Goal: Task Accomplishment & Management: Manage account settings

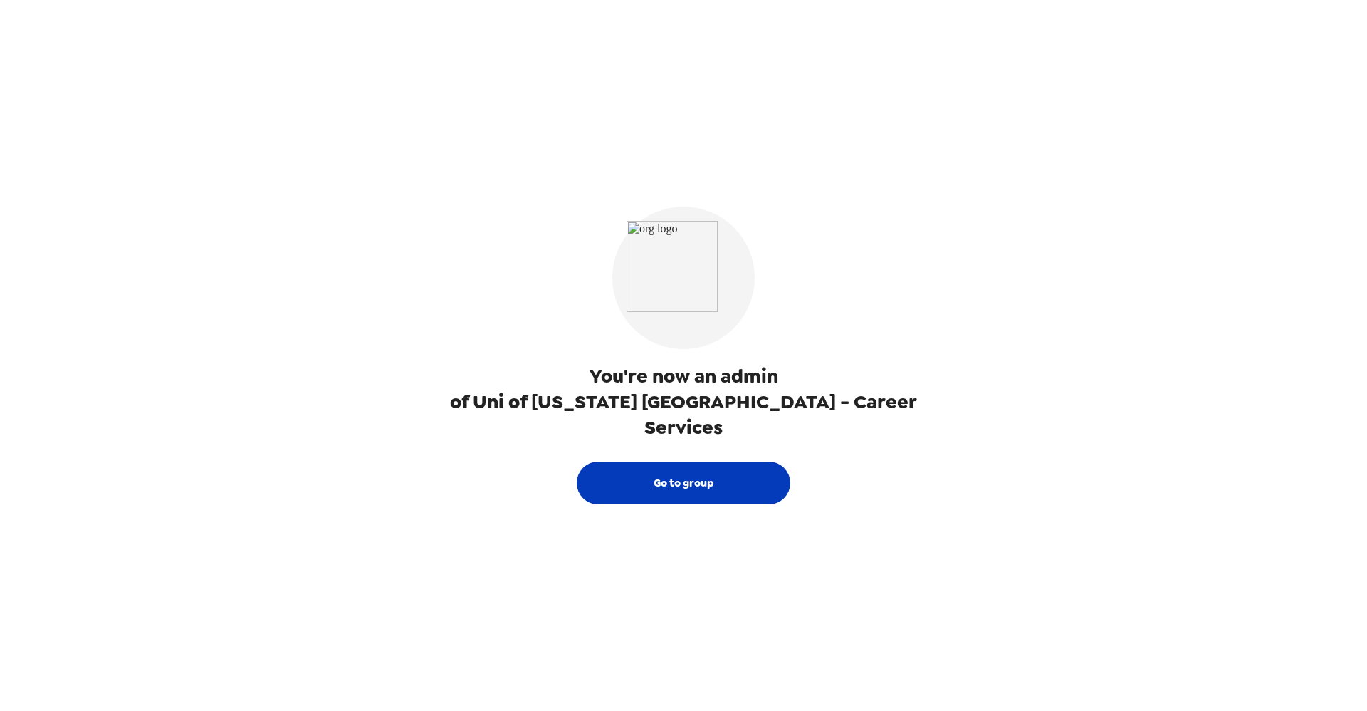
click at [693, 466] on button "Go to group" at bounding box center [684, 482] width 214 height 43
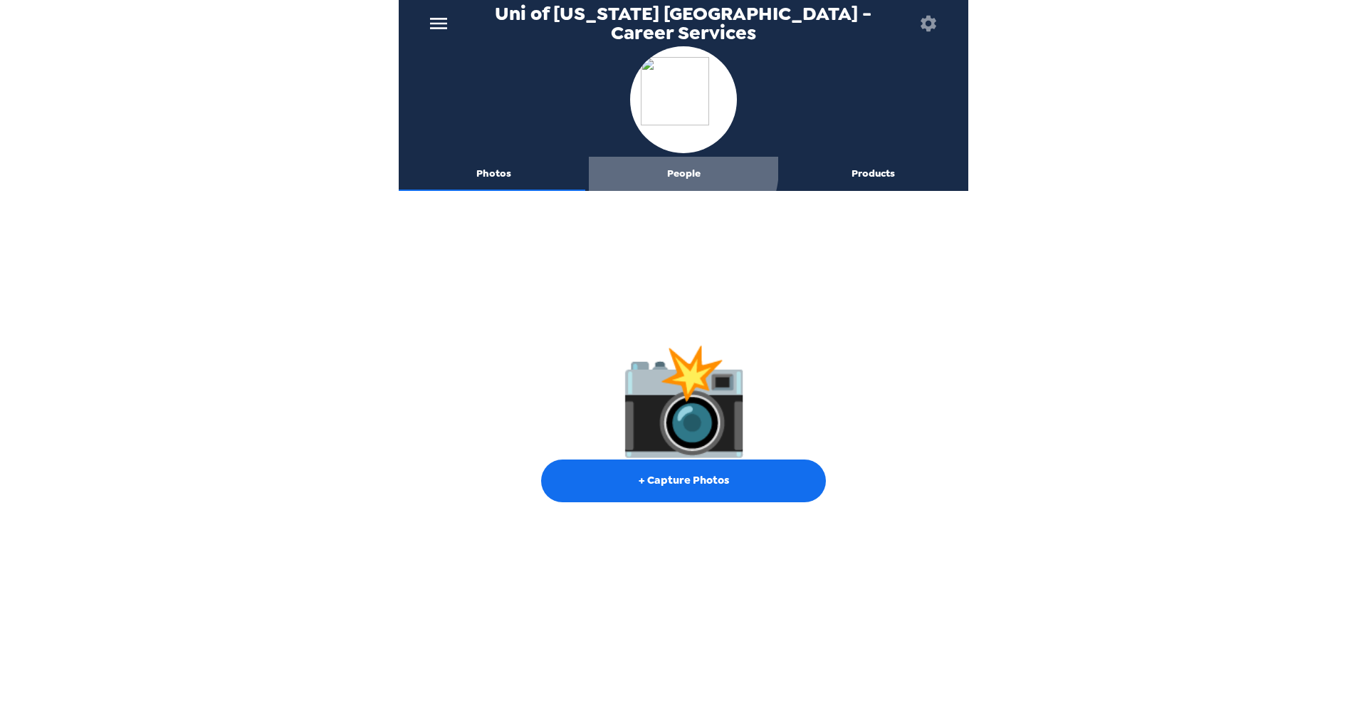
click at [678, 168] on button "People" at bounding box center [684, 174] width 190 height 34
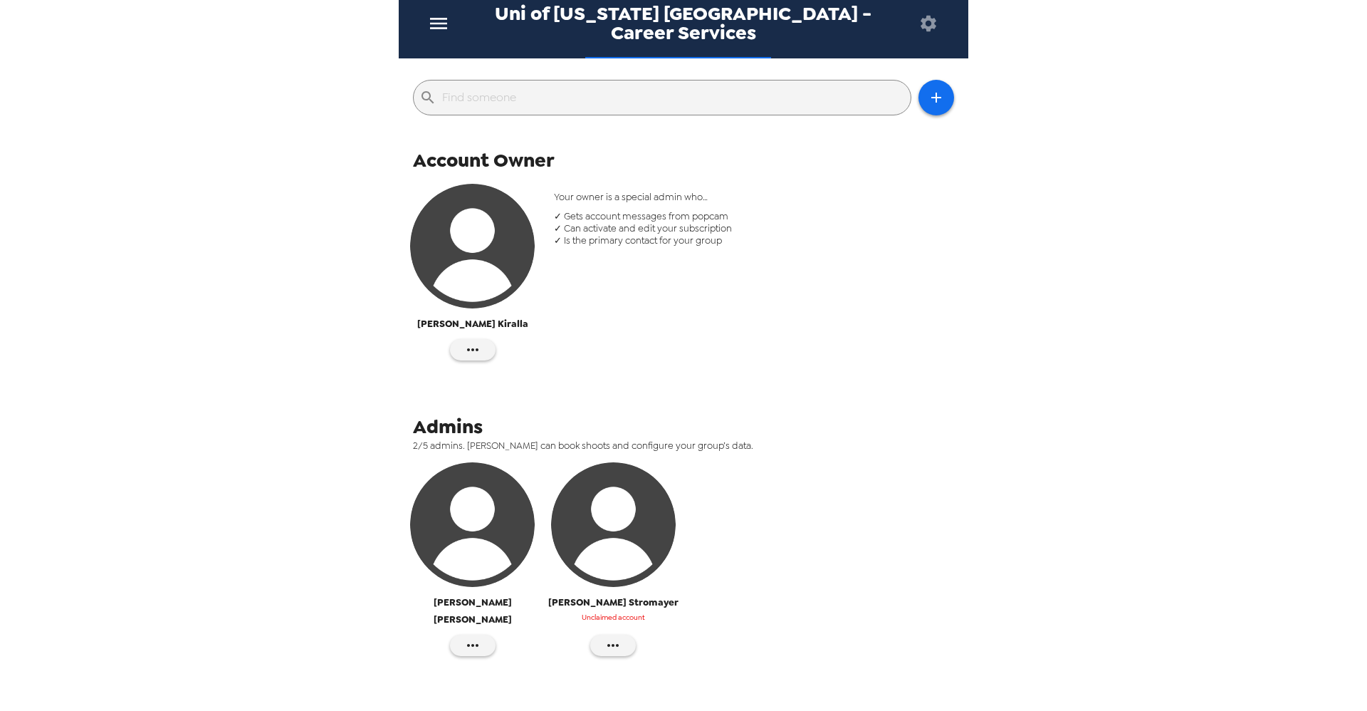
scroll to position [142, 0]
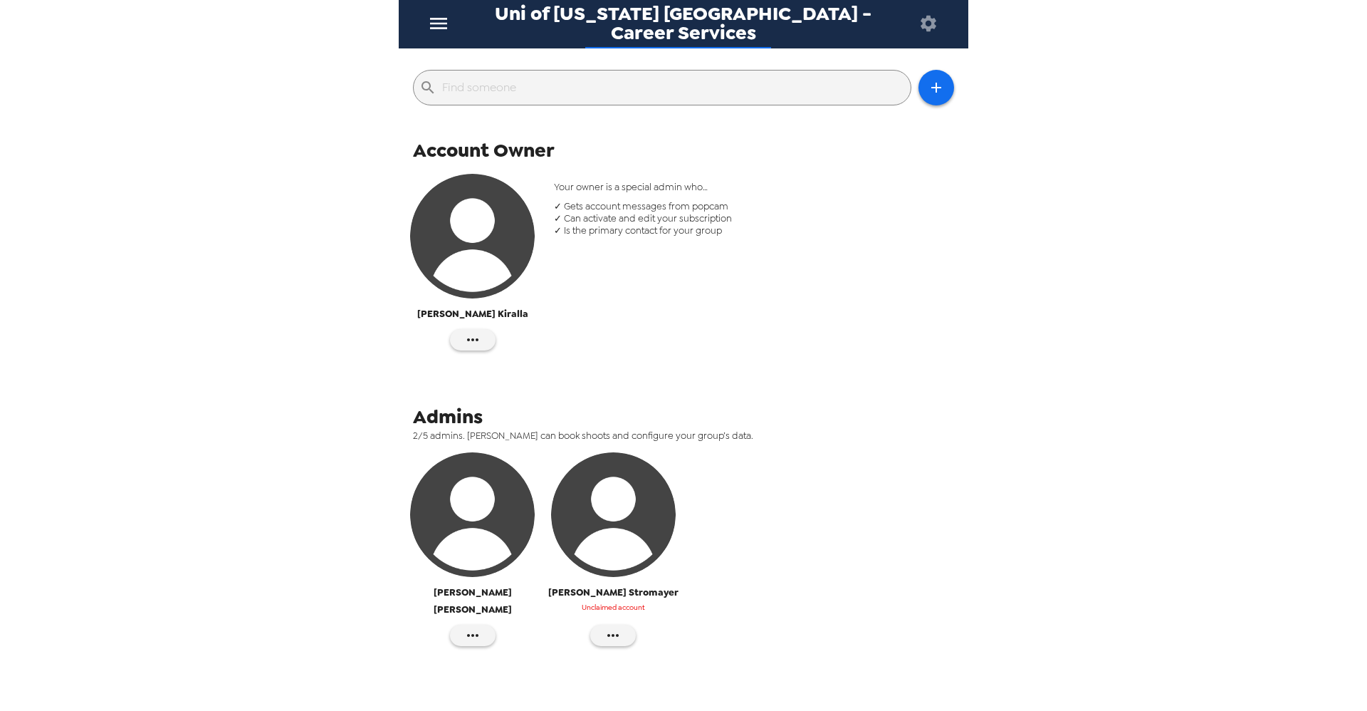
click at [441, 26] on icon "menu" at bounding box center [438, 23] width 23 height 23
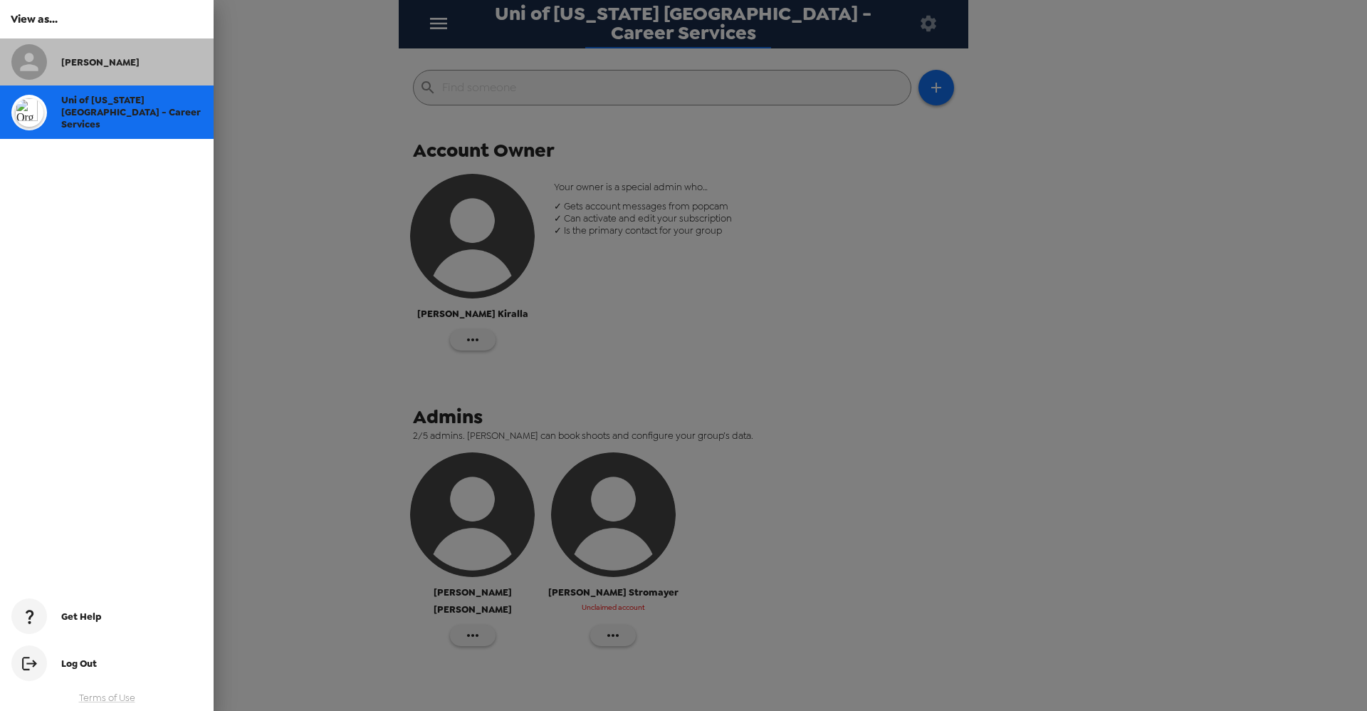
click at [83, 66] on span "[PERSON_NAME]" at bounding box center [100, 62] width 78 height 12
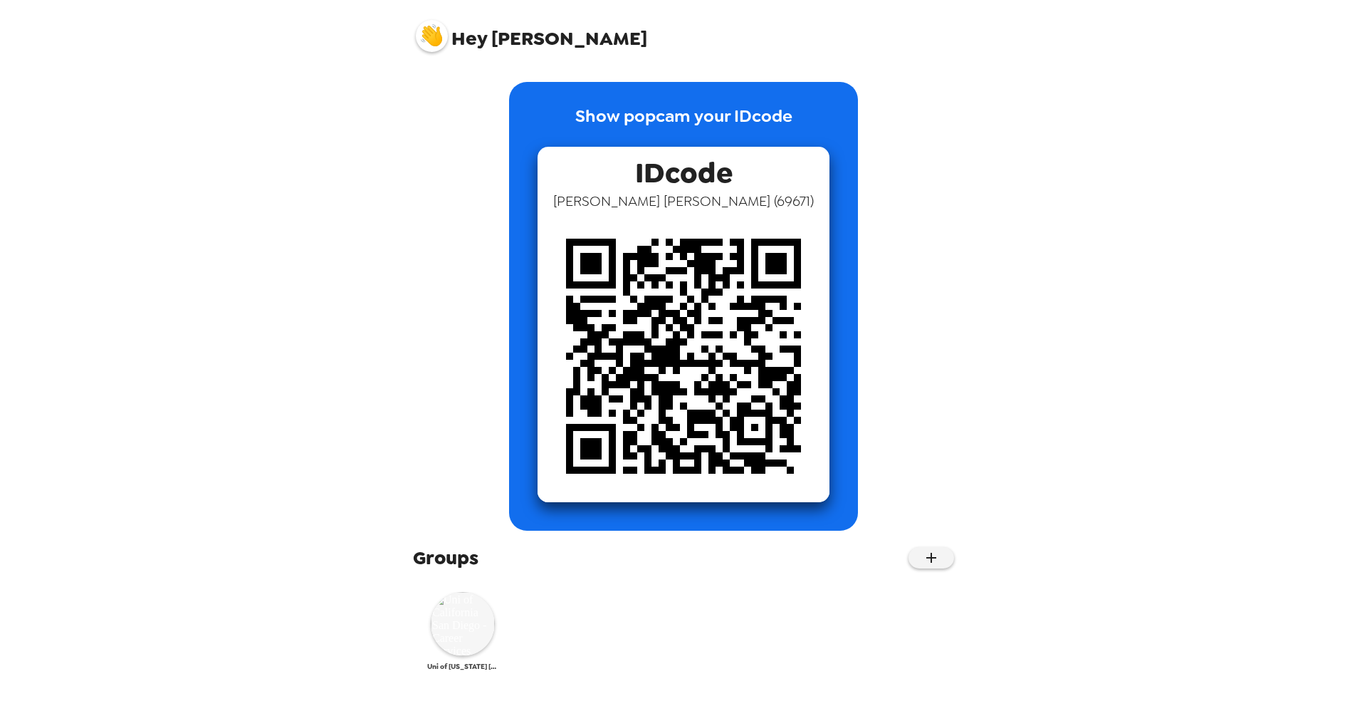
click at [461, 629] on img at bounding box center [463, 624] width 64 height 64
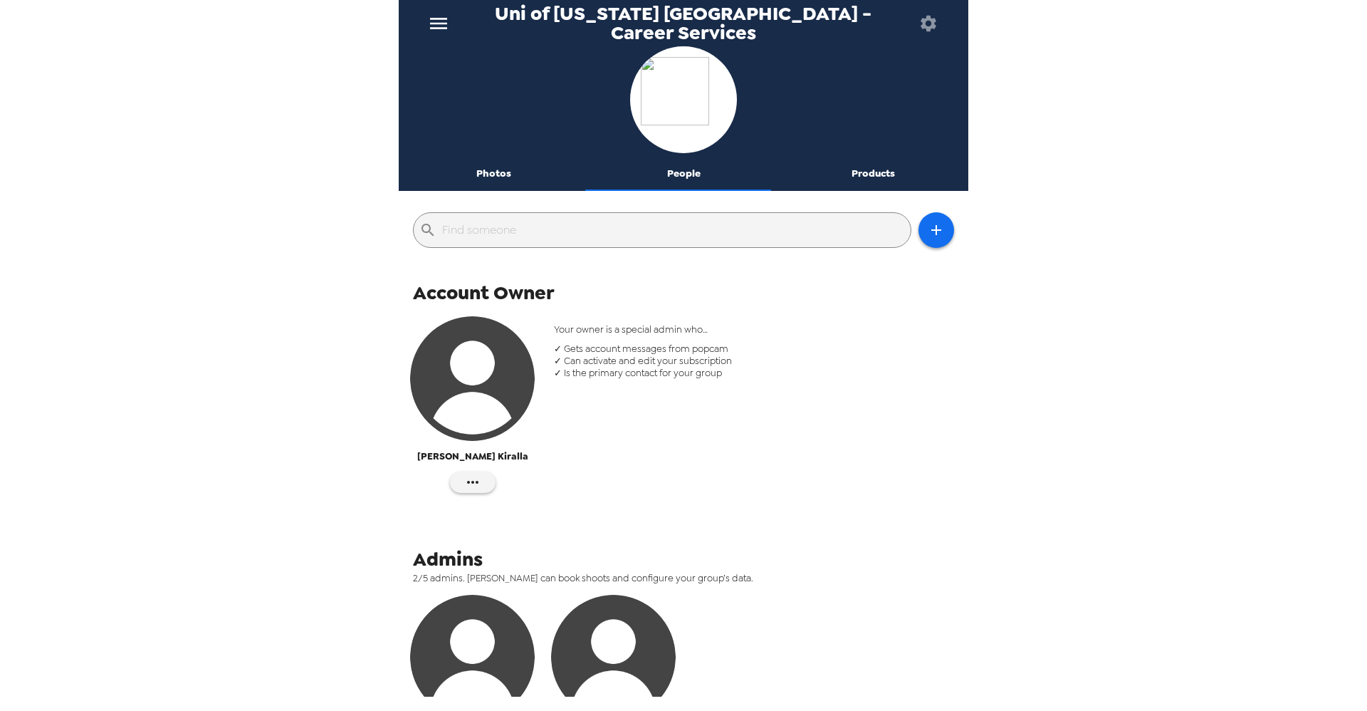
click at [496, 172] on button "Photos" at bounding box center [494, 174] width 190 height 34
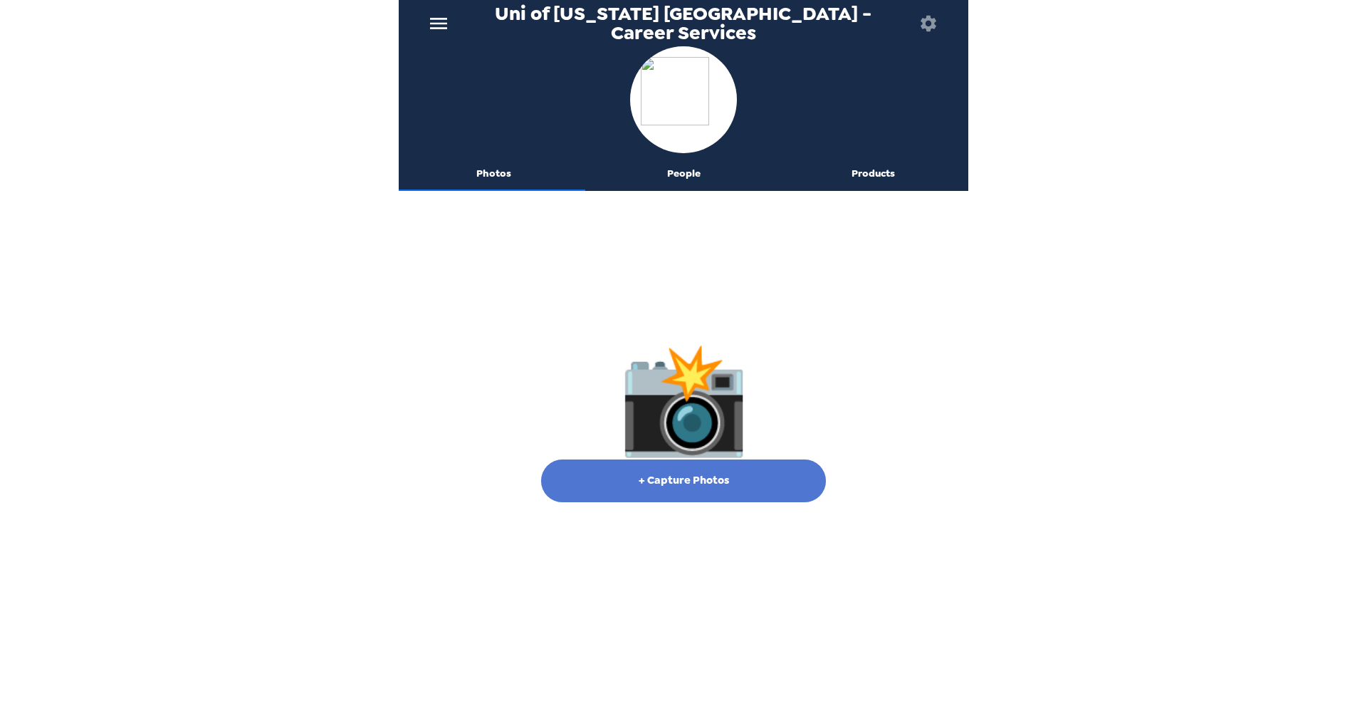
click at [695, 489] on button "+ Capture Photos" at bounding box center [683, 480] width 285 height 43
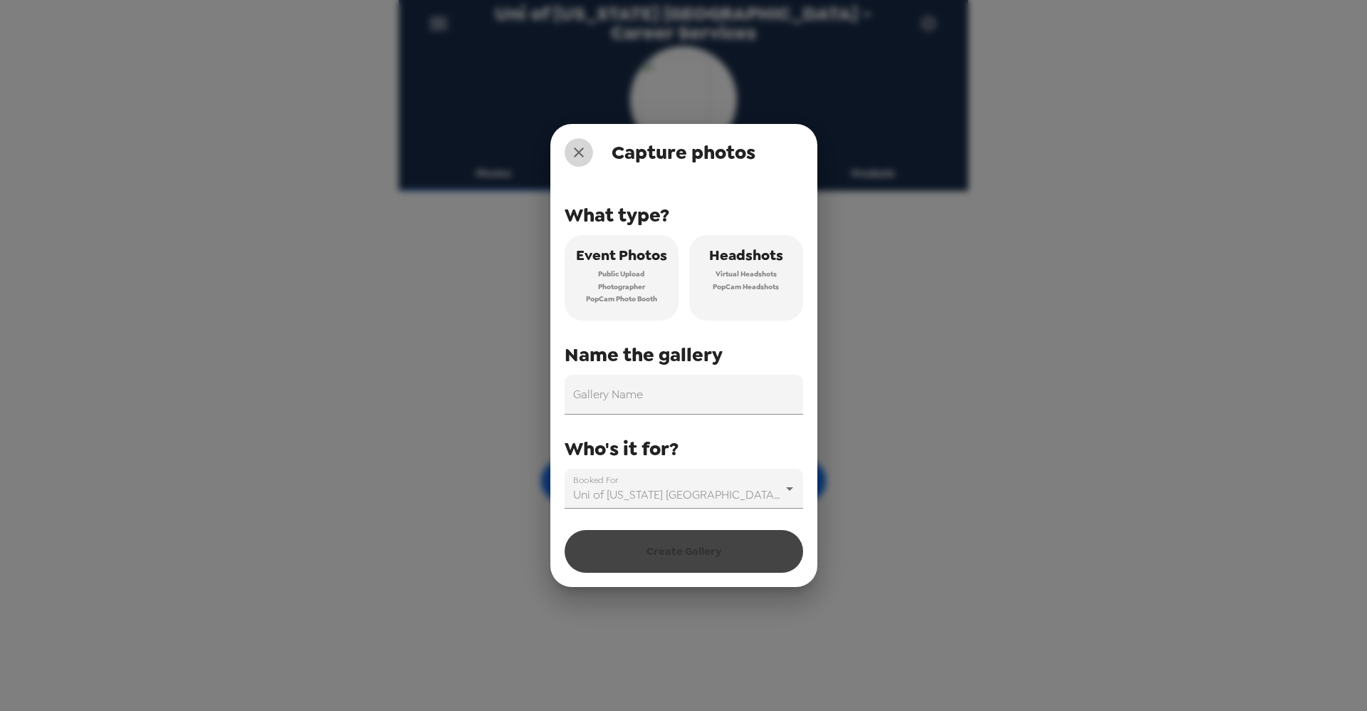
click at [576, 151] on icon "close" at bounding box center [578, 152] width 17 height 17
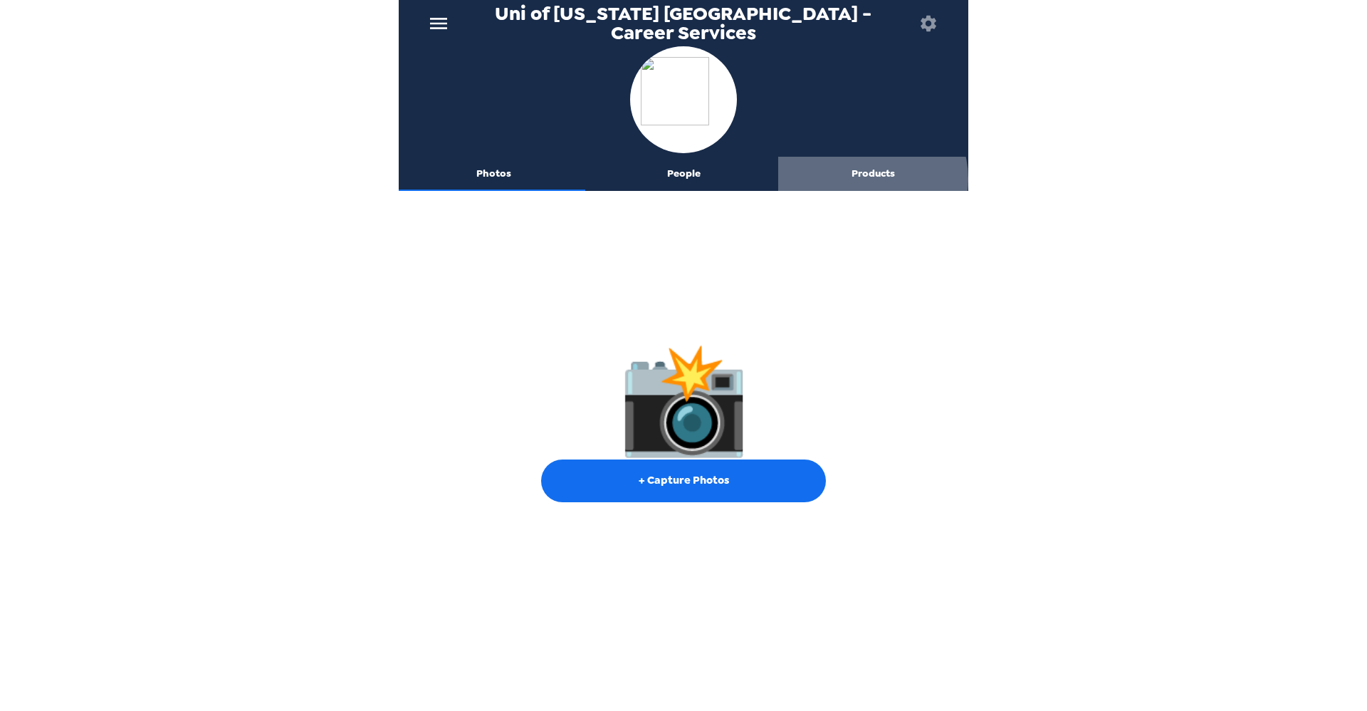
click at [865, 179] on button "Products" at bounding box center [873, 174] width 190 height 34
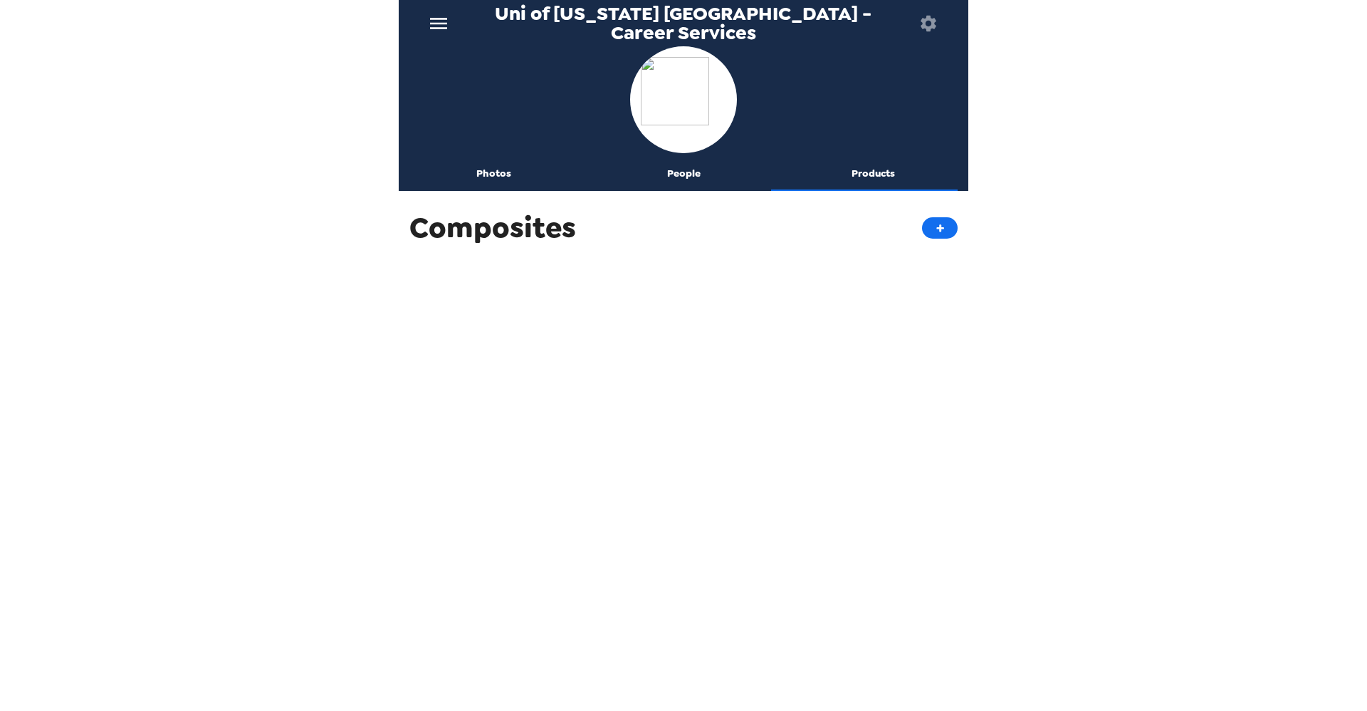
click at [682, 176] on button "People" at bounding box center [684, 174] width 190 height 34
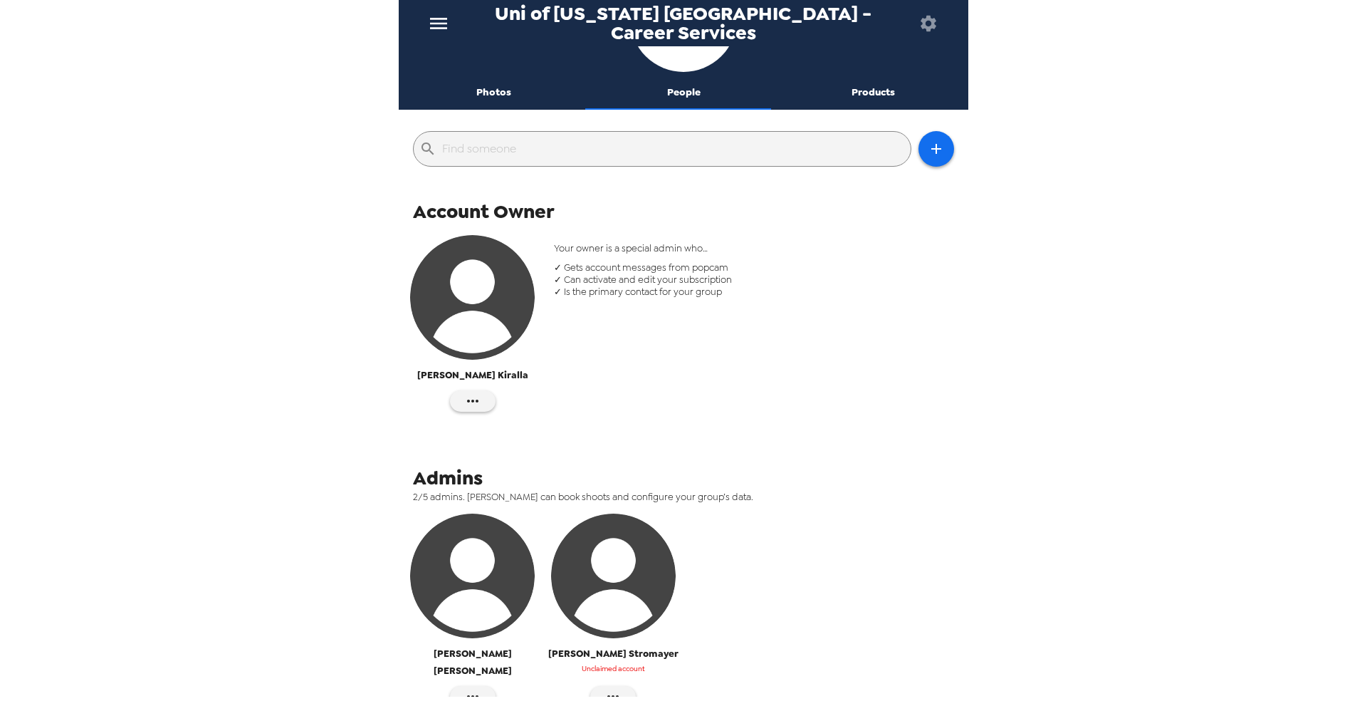
scroll to position [206, 0]
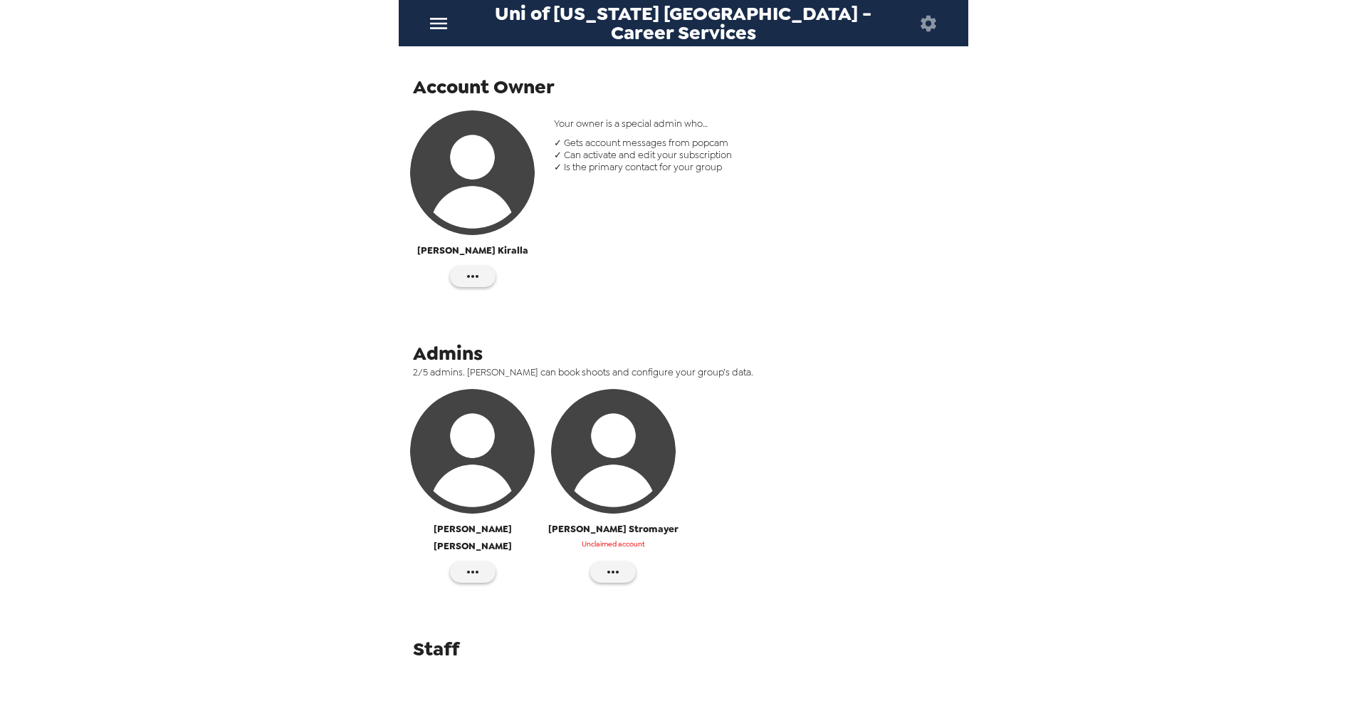
click at [439, 457] on img "button" at bounding box center [472, 451] width 125 height 125
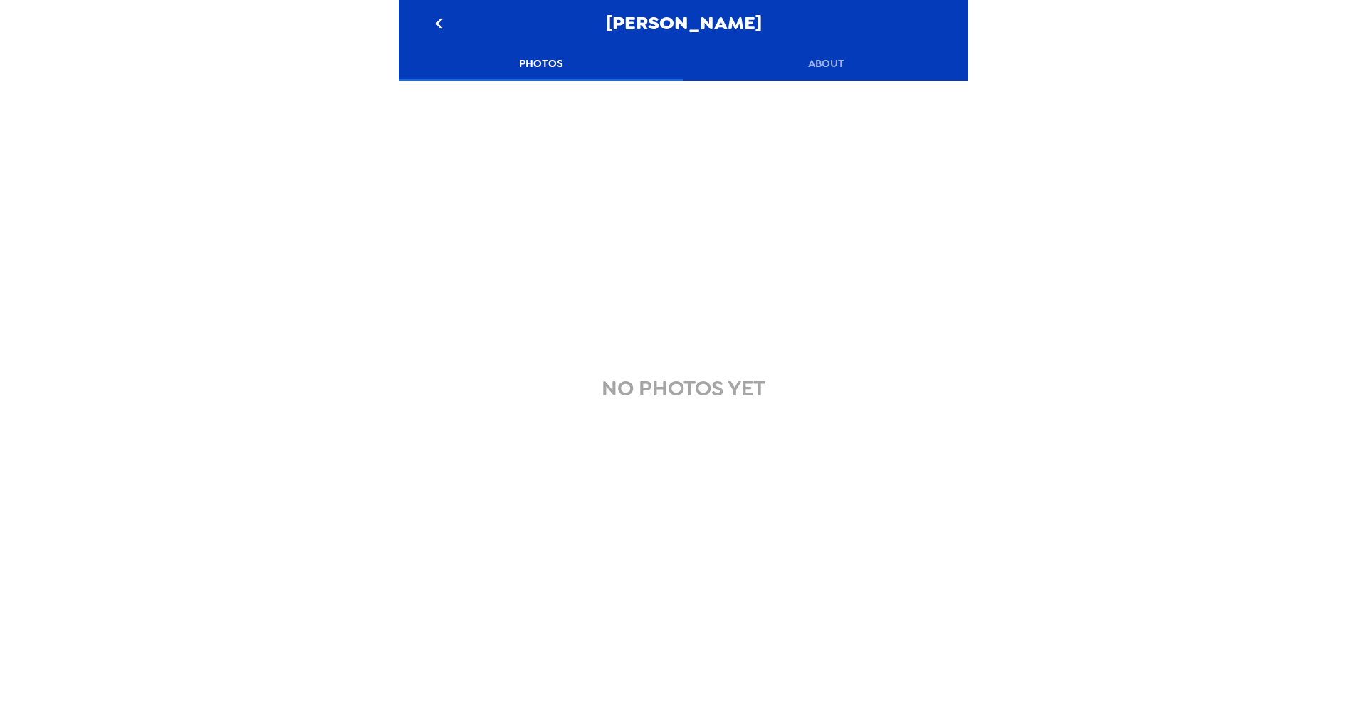
click at [553, 62] on button "Photos" at bounding box center [541, 63] width 285 height 34
click at [444, 28] on icon "go back" at bounding box center [439, 23] width 23 height 23
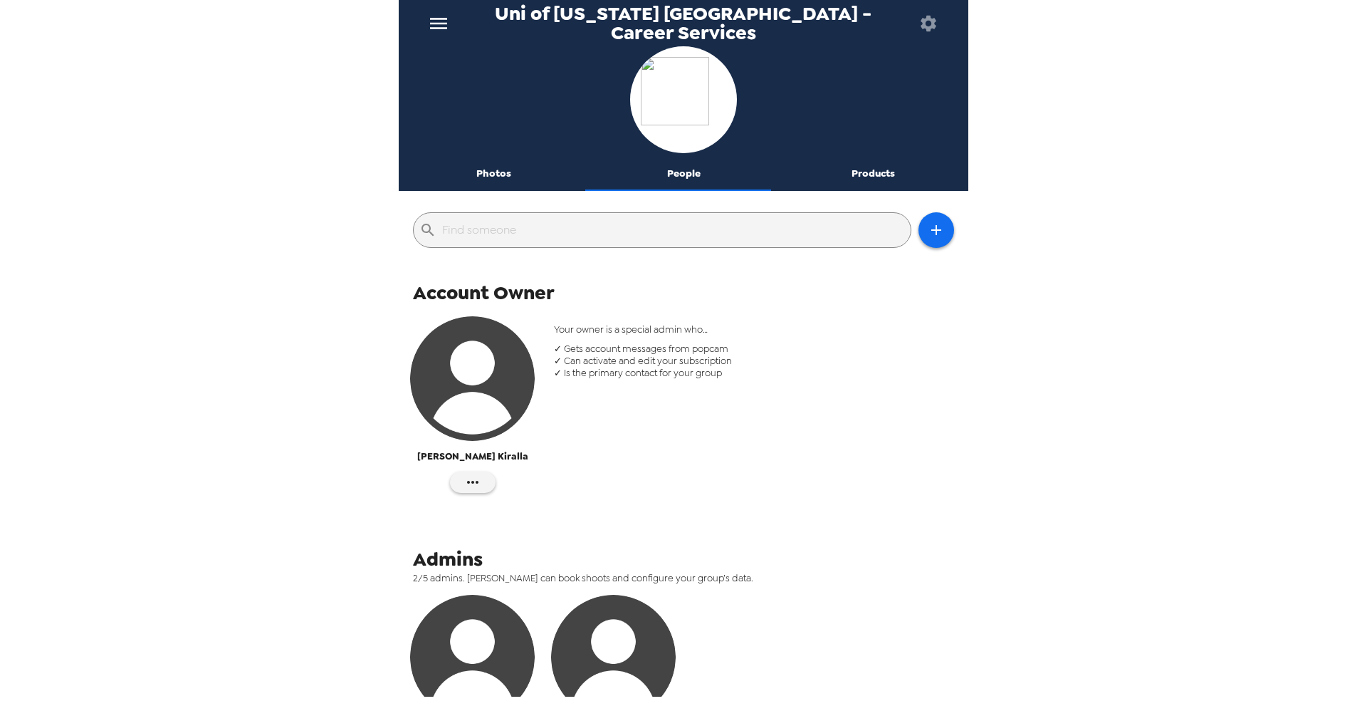
click at [481, 175] on button "Photos" at bounding box center [494, 174] width 190 height 34
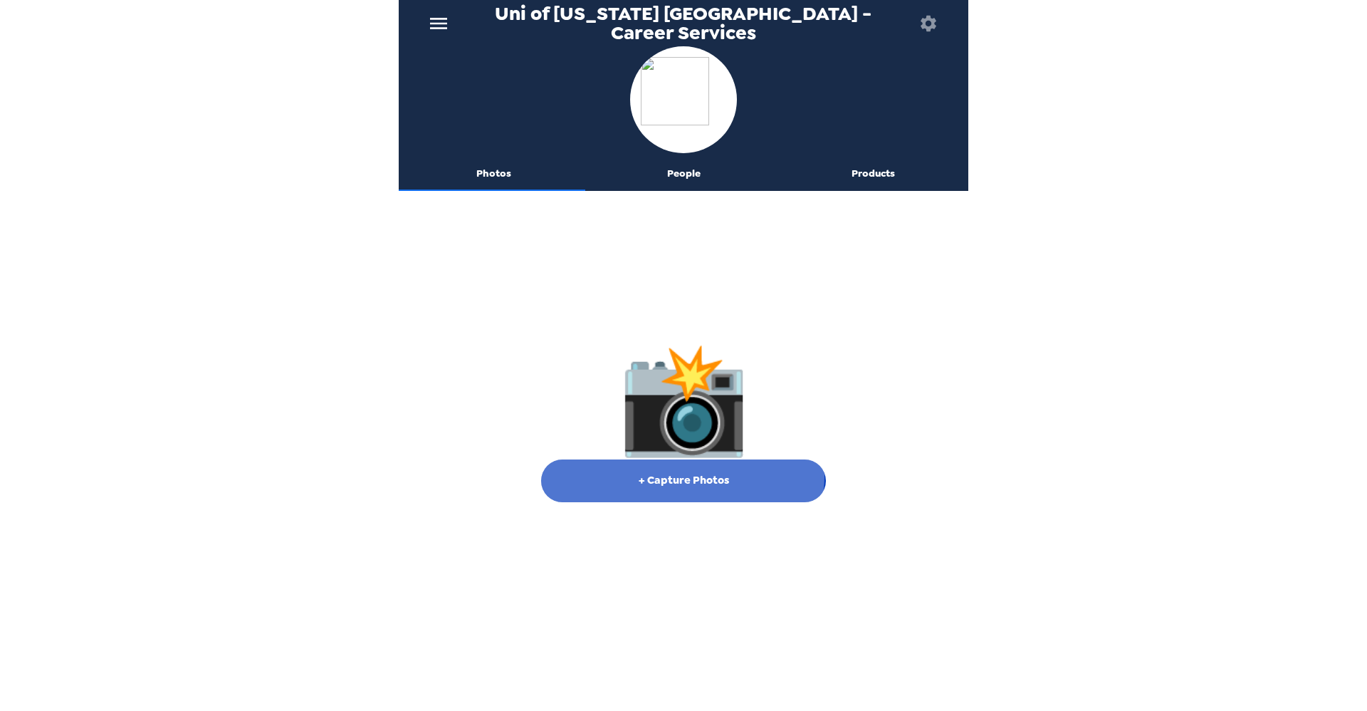
click at [677, 474] on button "+ Capture Photos" at bounding box center [683, 480] width 285 height 43
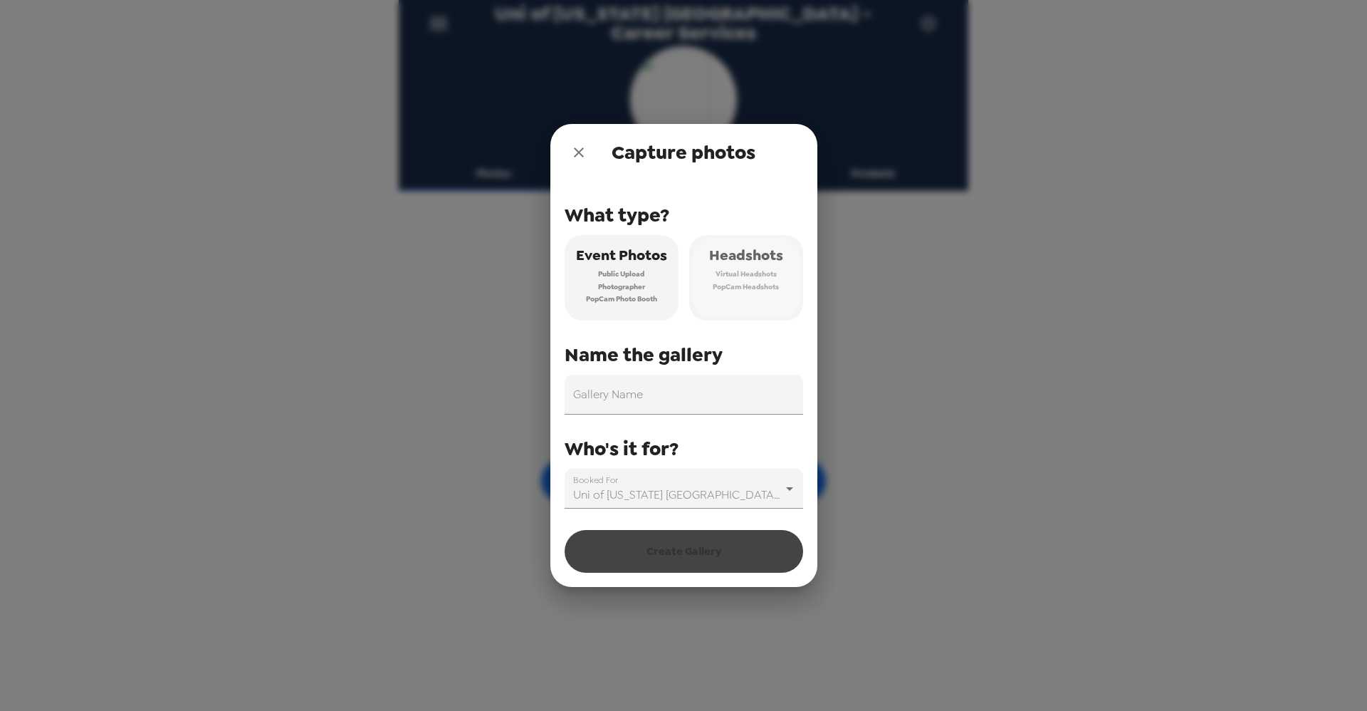
click at [747, 290] on span "PopCam Headshots" at bounding box center [746, 287] width 66 height 13
click at [610, 396] on input "Gallery Name" at bounding box center [684, 395] width 239 height 40
type input "[PERSON_NAME]"
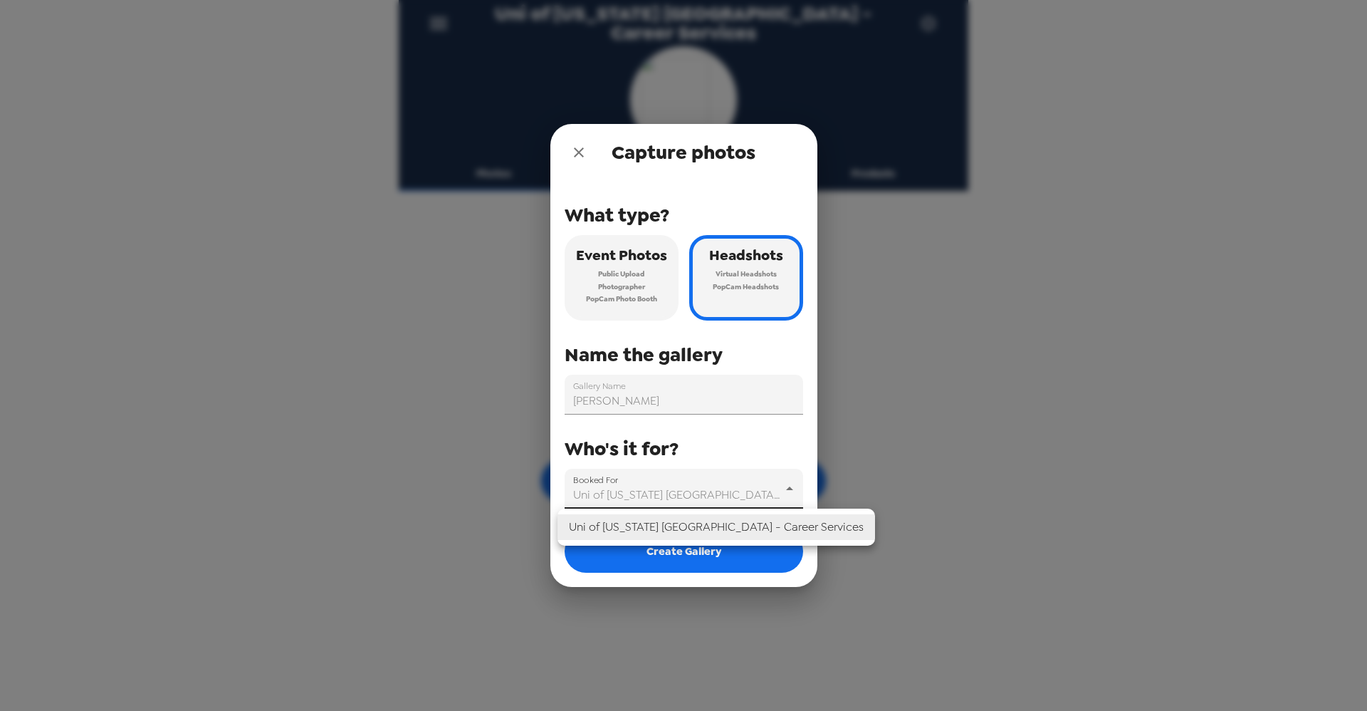
click at [618, 494] on body "Uni of [US_STATE] [GEOGRAPHIC_DATA] - Career Services Photos People Products 📸 …" at bounding box center [683, 355] width 1367 height 711
click at [618, 494] on div at bounding box center [683, 355] width 1367 height 711
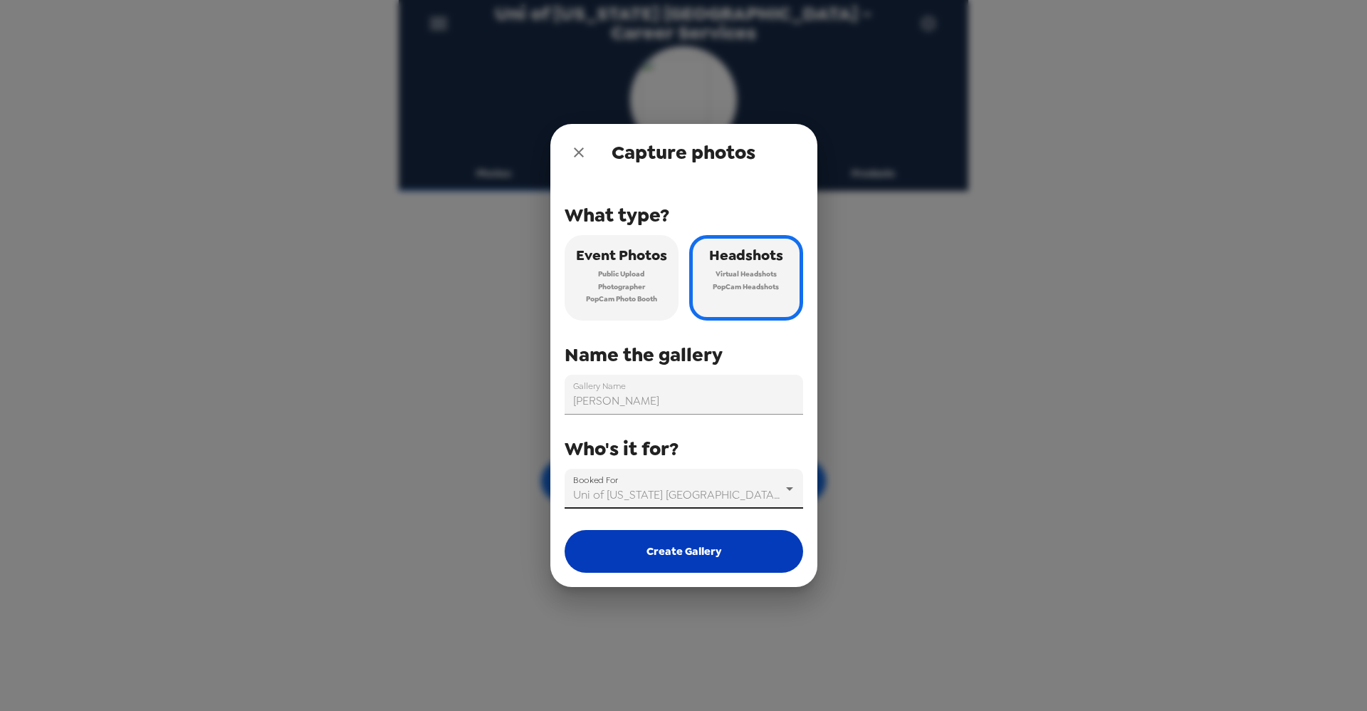
click at [677, 548] on button "Create Gallery" at bounding box center [684, 551] width 239 height 43
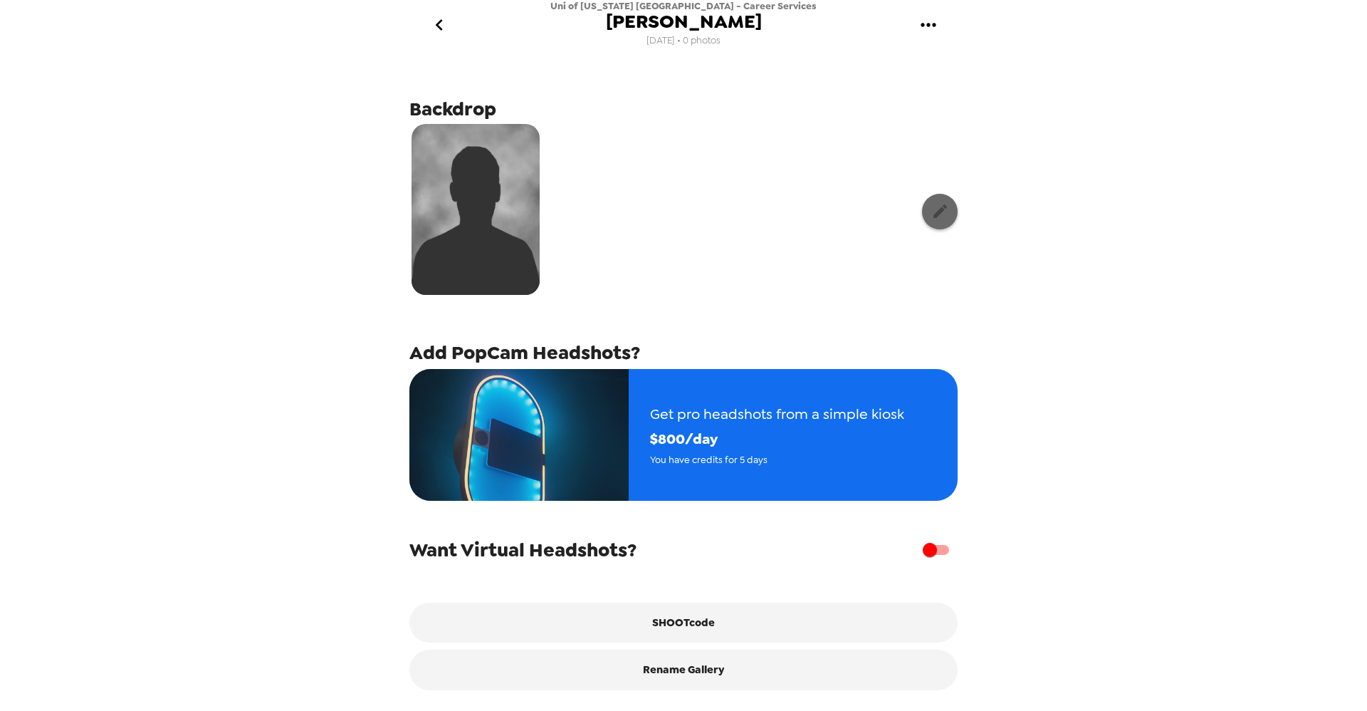
click at [933, 212] on icon "button" at bounding box center [941, 211] width 18 height 18
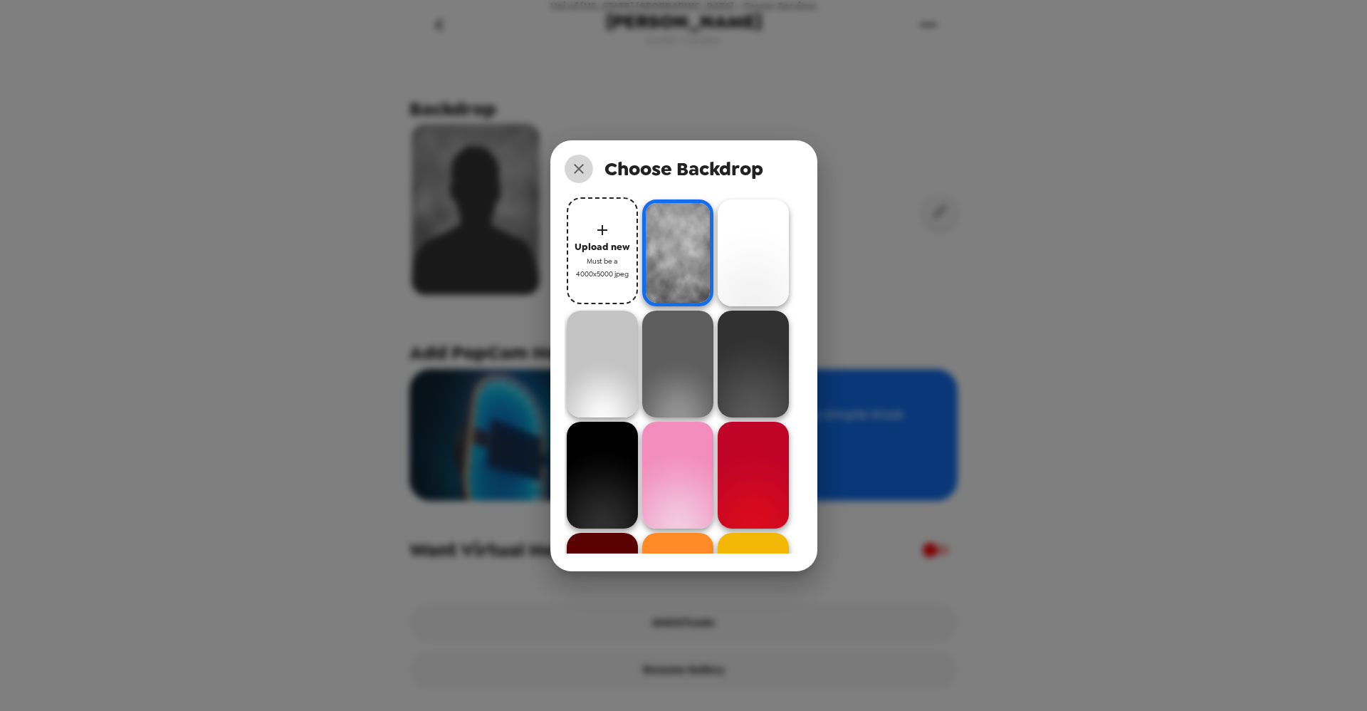
click at [570, 166] on icon "close" at bounding box center [578, 168] width 17 height 17
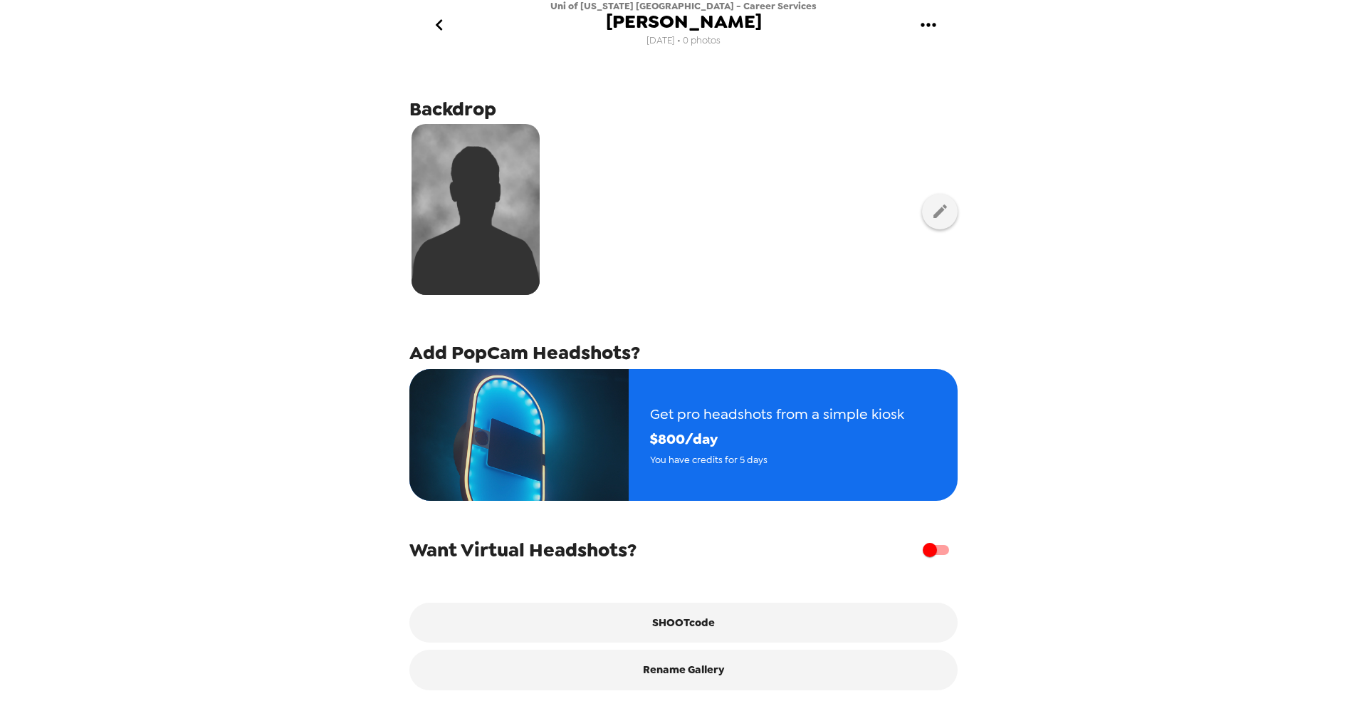
scroll to position [9, 0]
click at [928, 547] on input "checkbox" at bounding box center [930, 549] width 81 height 27
checkbox input "true"
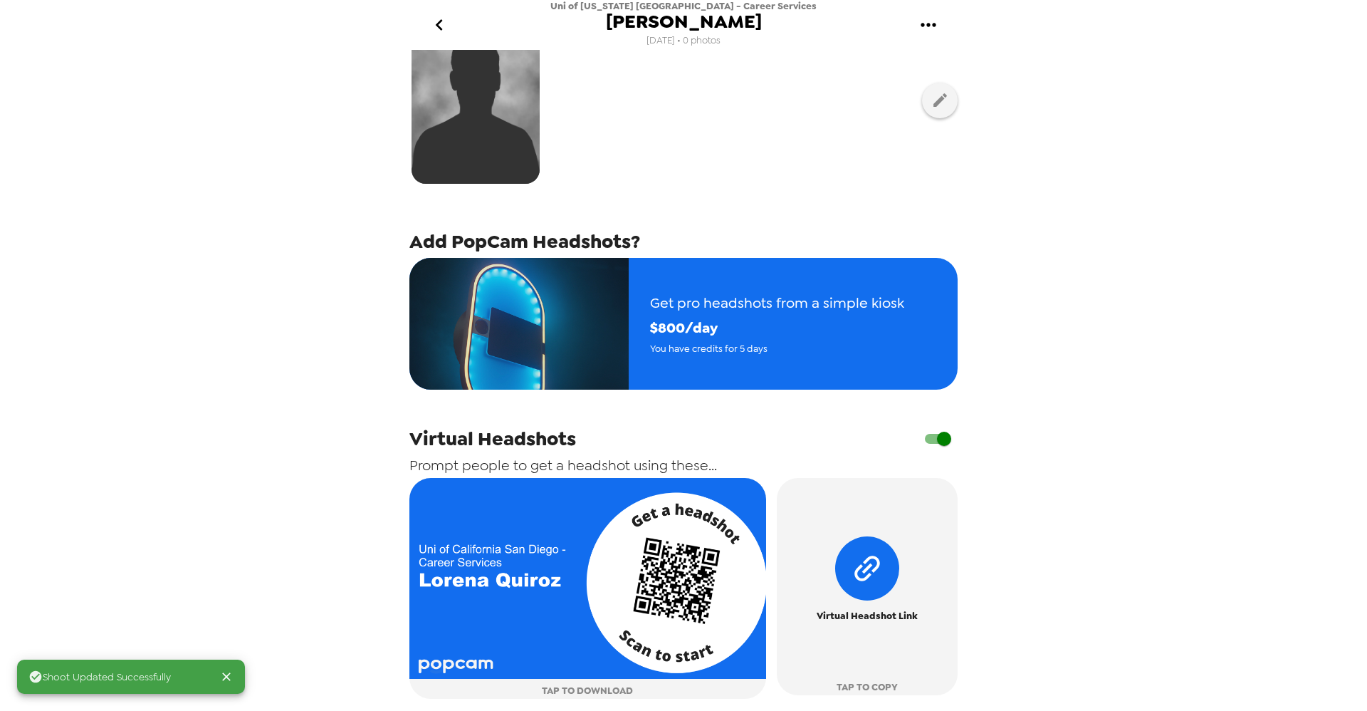
scroll to position [222, 0]
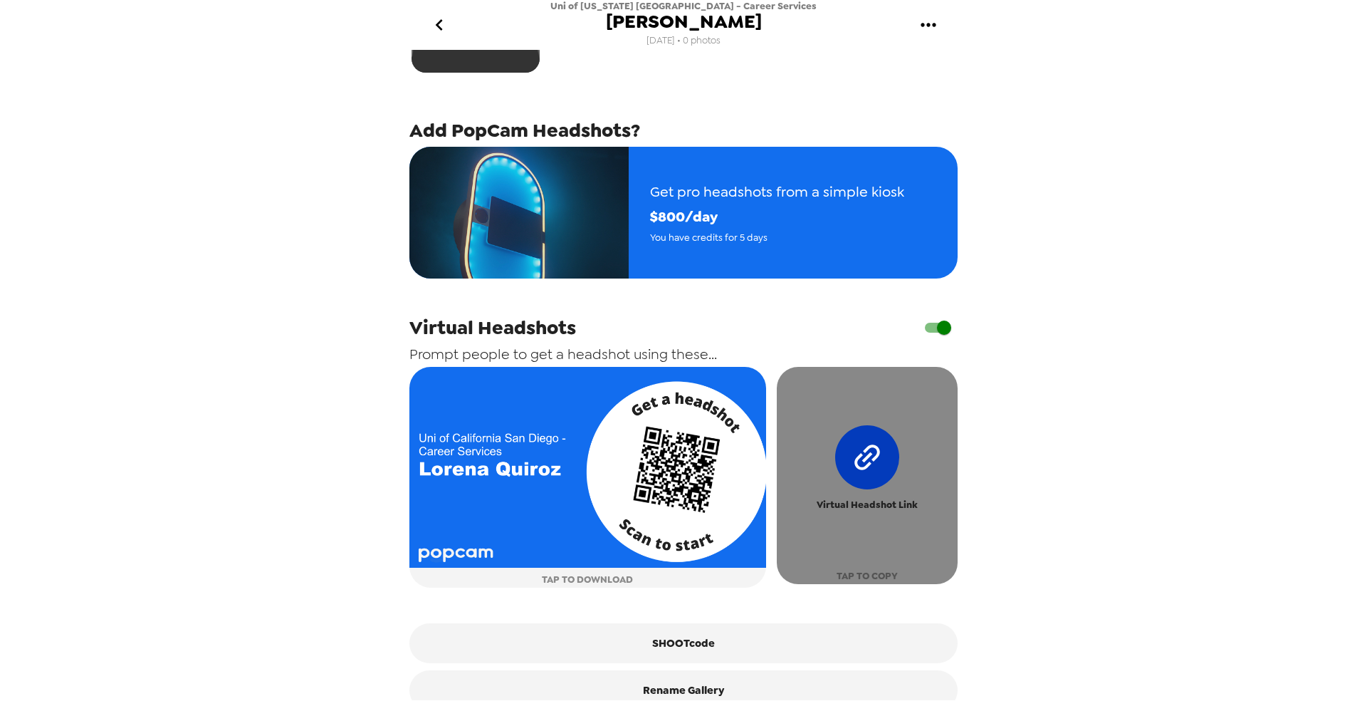
click at [852, 471] on icon "button" at bounding box center [867, 457] width 31 height 31
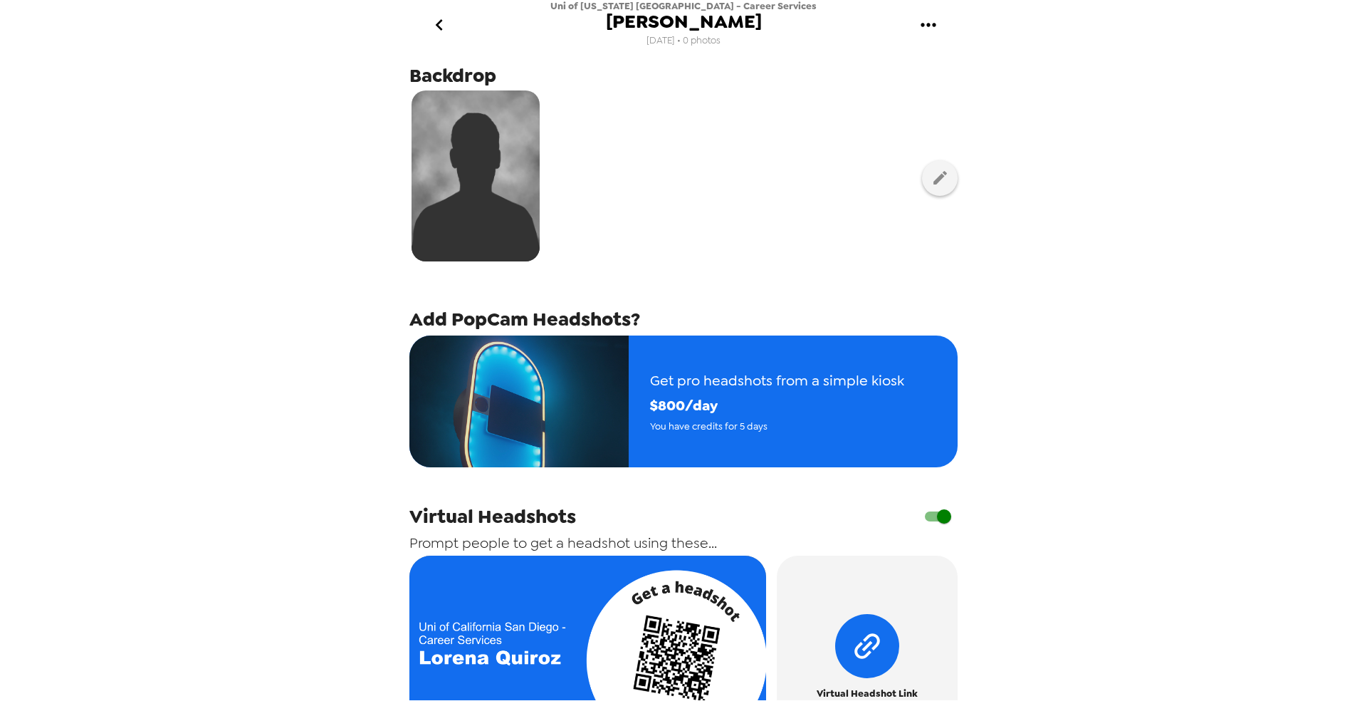
scroll to position [0, 0]
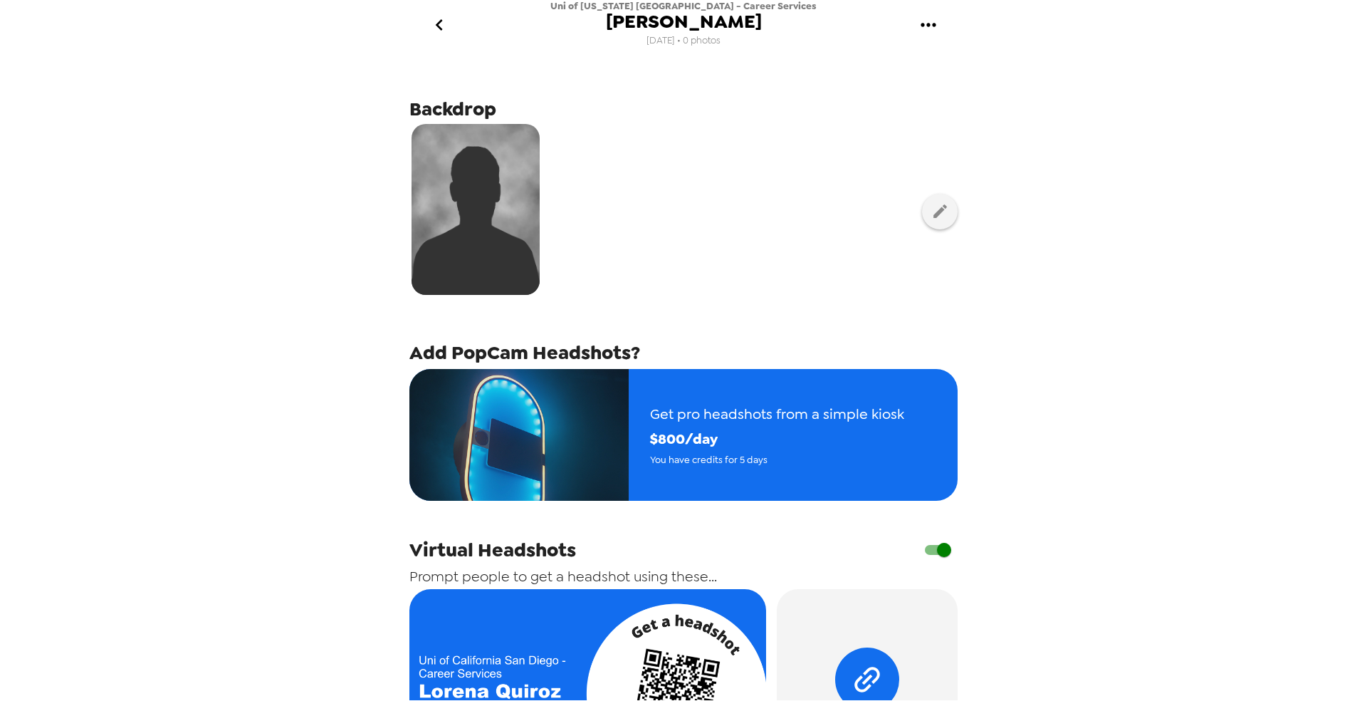
click at [435, 24] on icon "go back" at bounding box center [439, 25] width 23 height 23
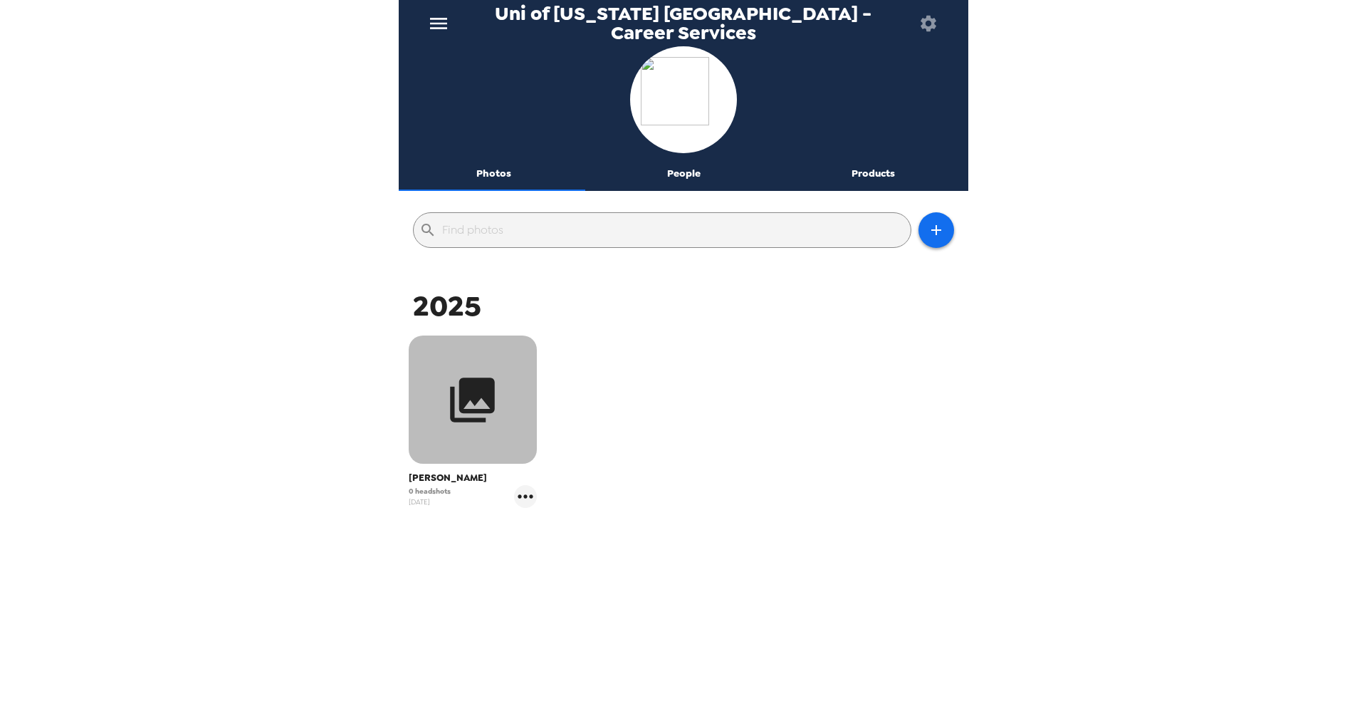
click at [476, 397] on icon "button" at bounding box center [473, 399] width 45 height 45
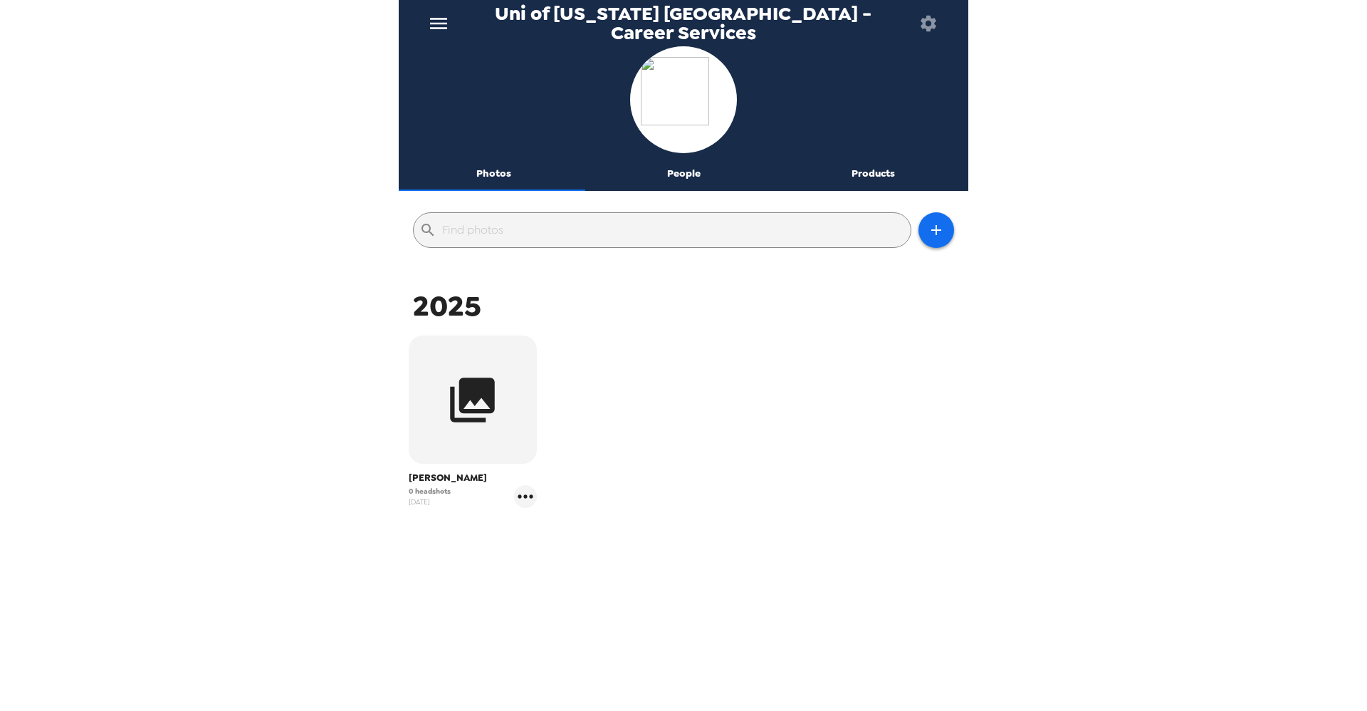
click at [434, 24] on icon "menu" at bounding box center [438, 23] width 17 height 11
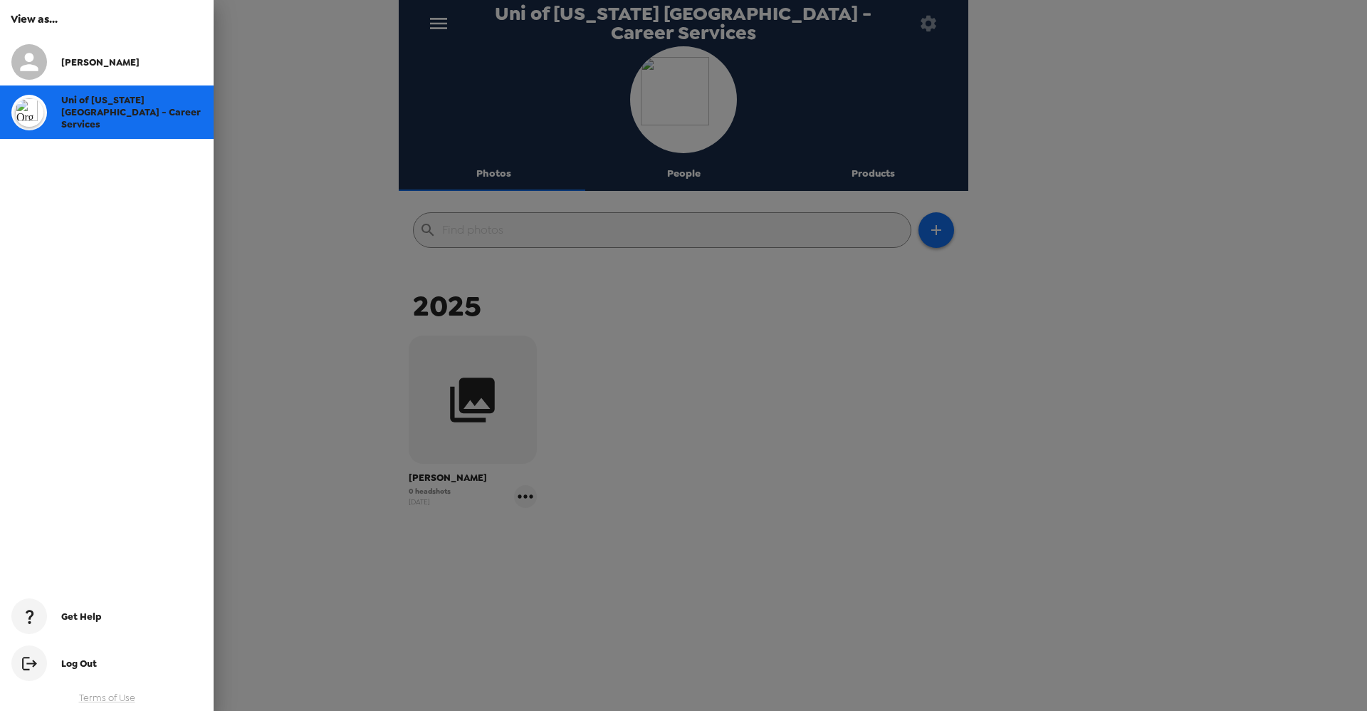
click at [434, 24] on div at bounding box center [683, 355] width 1367 height 711
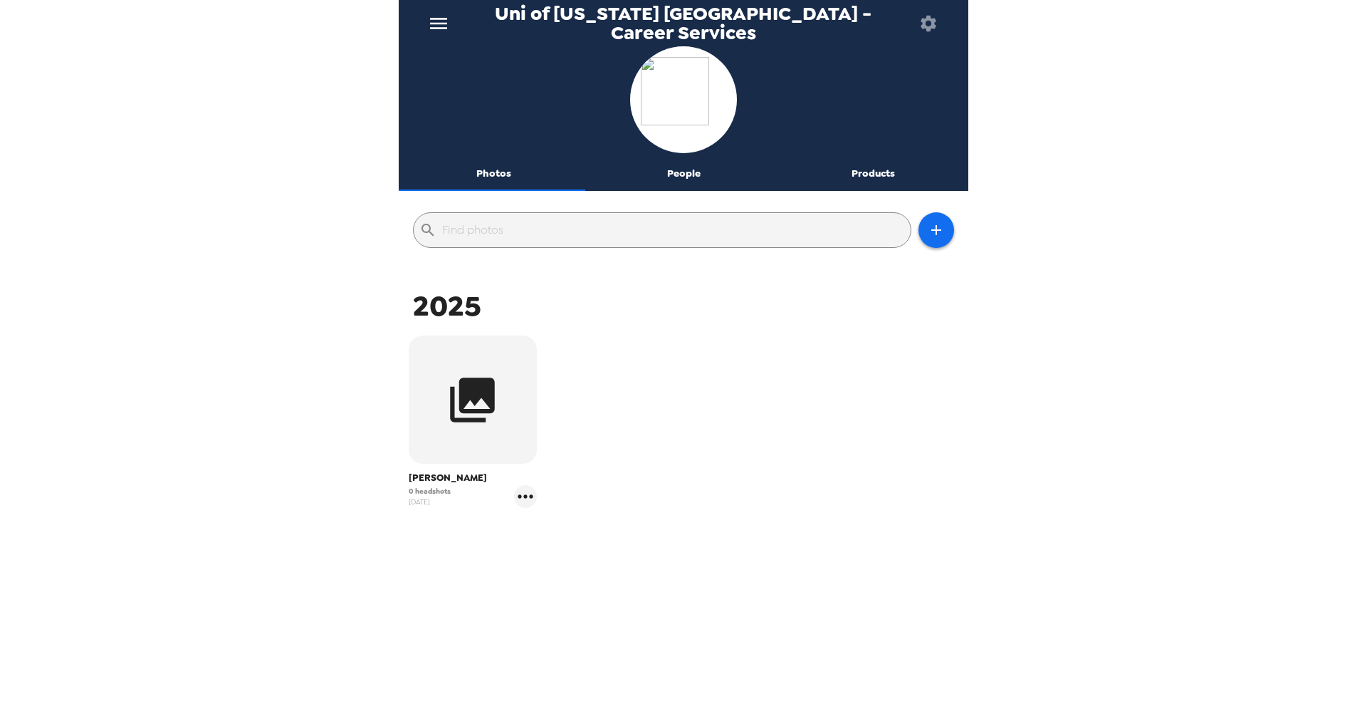
click at [434, 24] on icon "menu" at bounding box center [438, 23] width 17 height 11
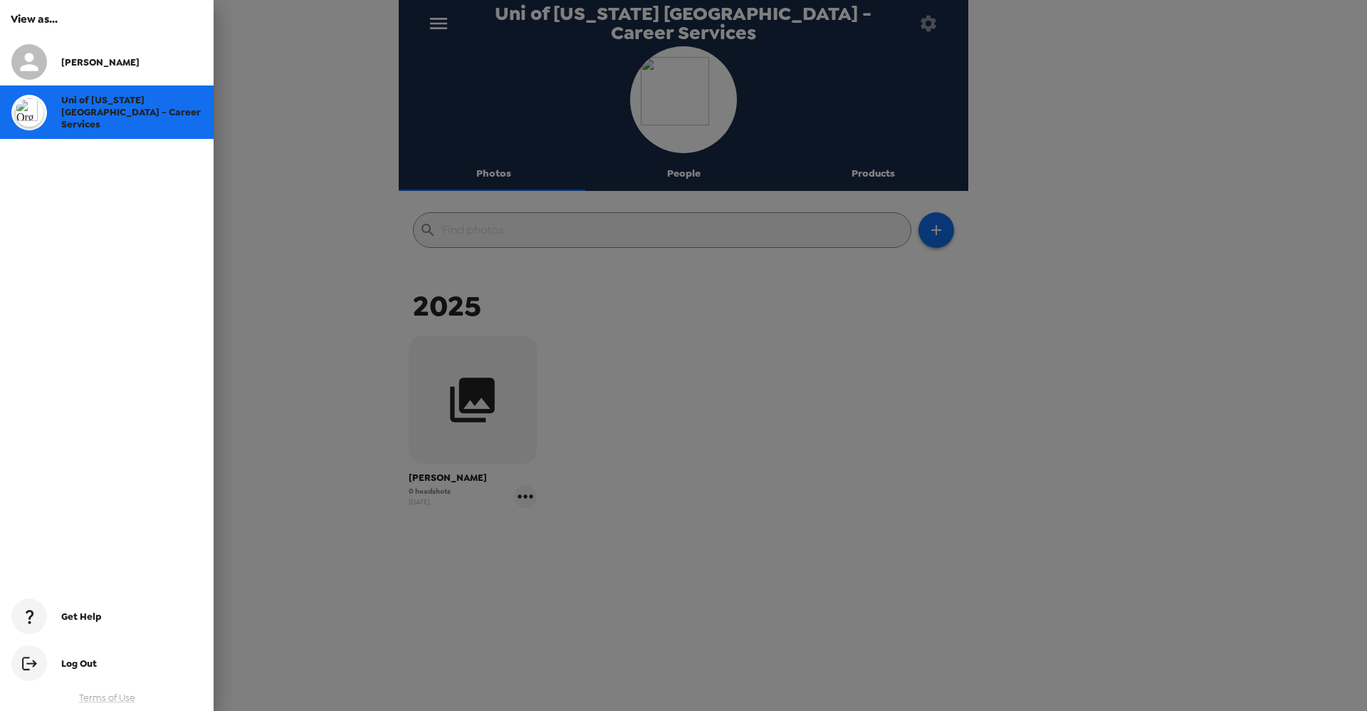
click at [98, 67] on div "[PERSON_NAME]" at bounding box center [131, 62] width 141 height 12
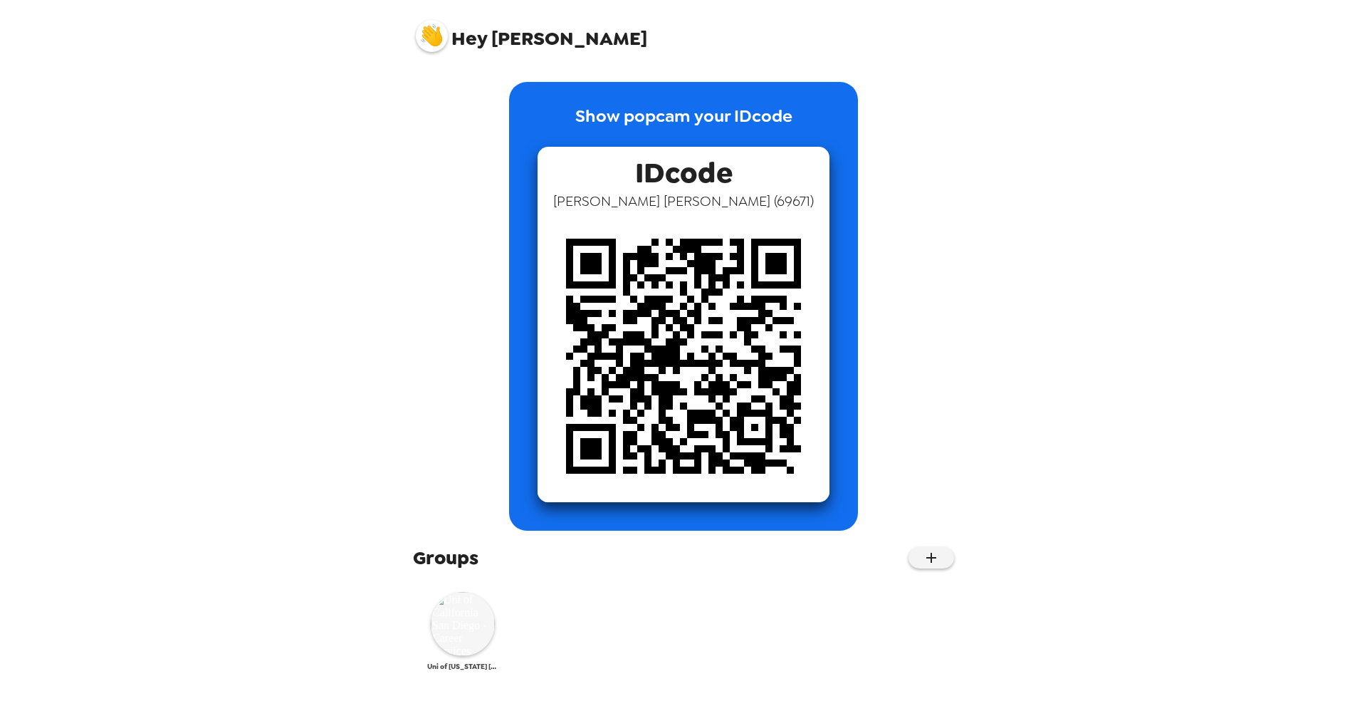
click at [466, 618] on img at bounding box center [463, 624] width 64 height 64
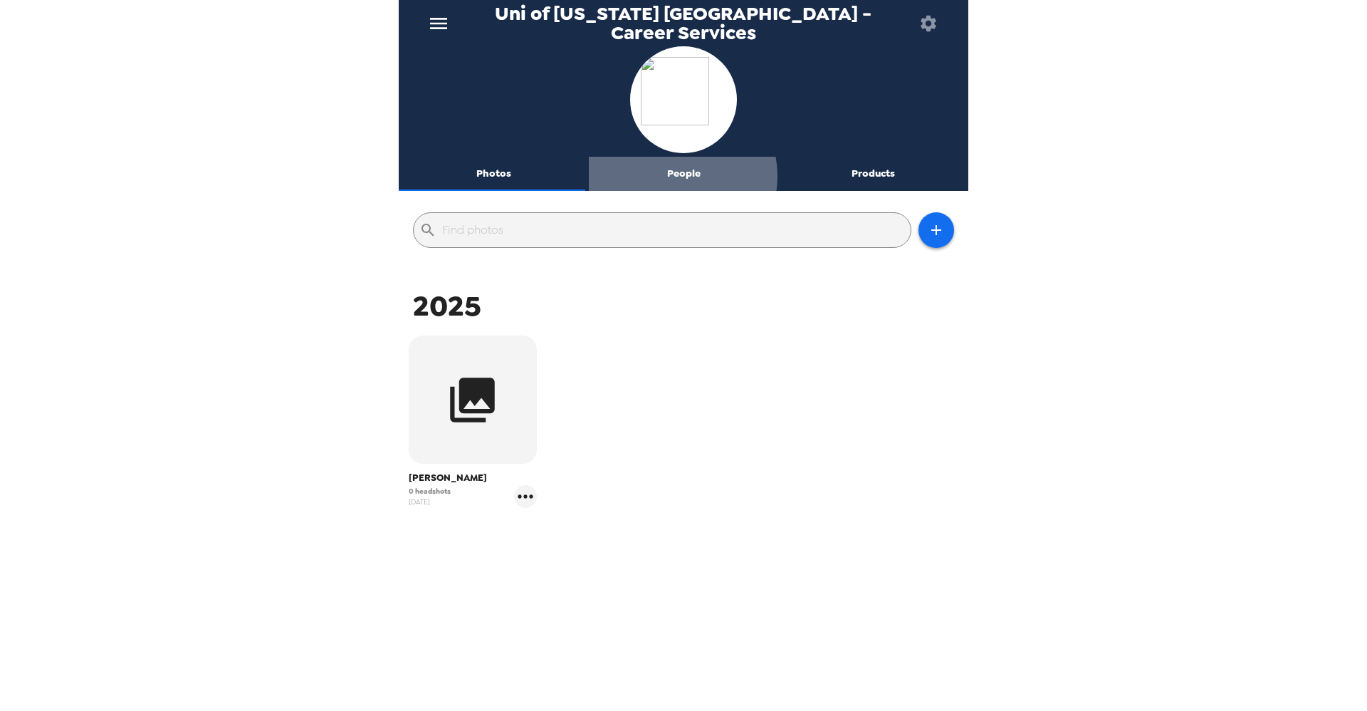
click at [673, 176] on button "People" at bounding box center [684, 174] width 190 height 34
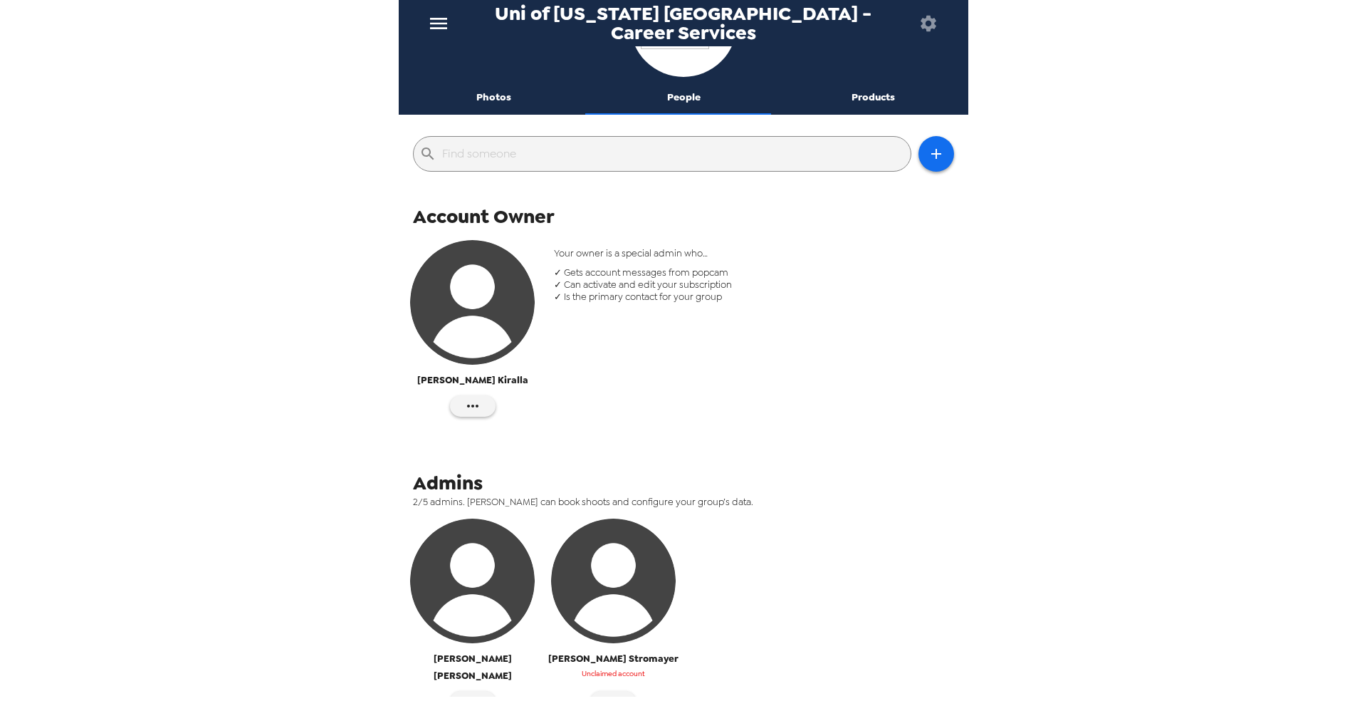
scroll to position [142, 0]
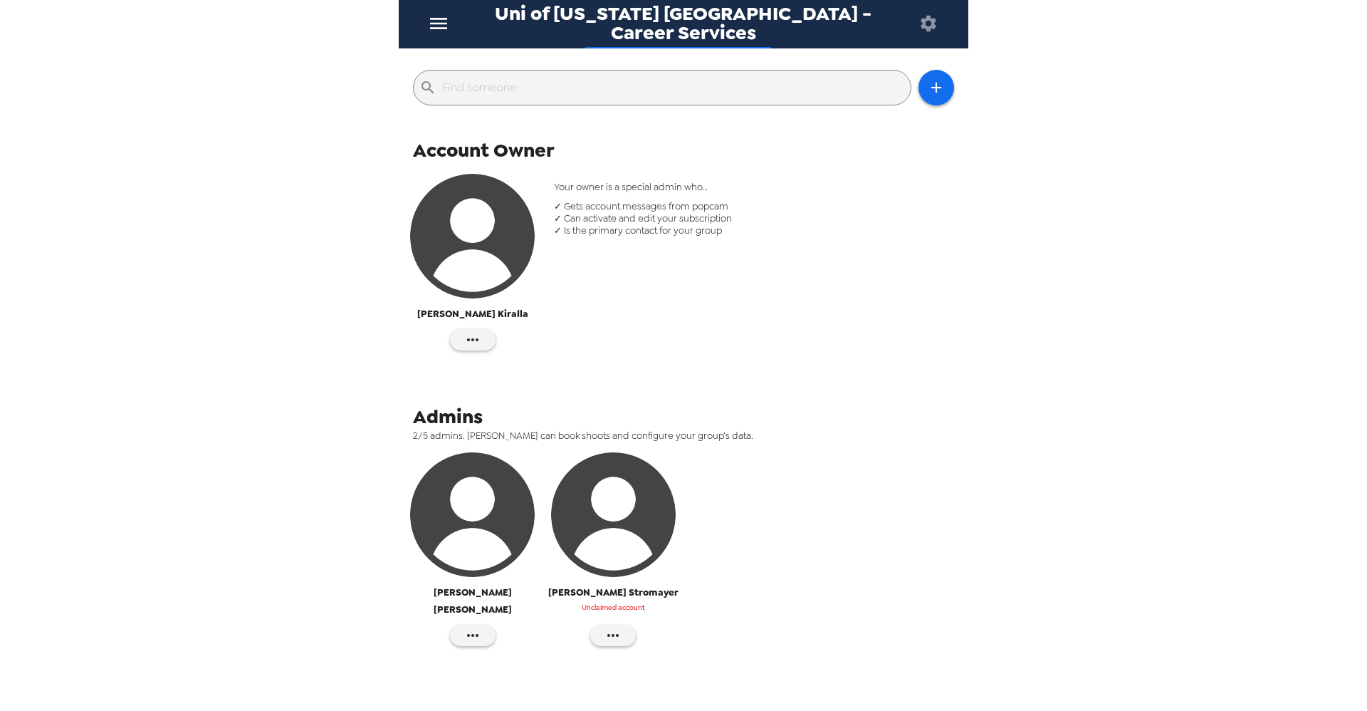
click at [446, 500] on img "button" at bounding box center [472, 514] width 125 height 125
